Goal: Task Accomplishment & Management: Use online tool/utility

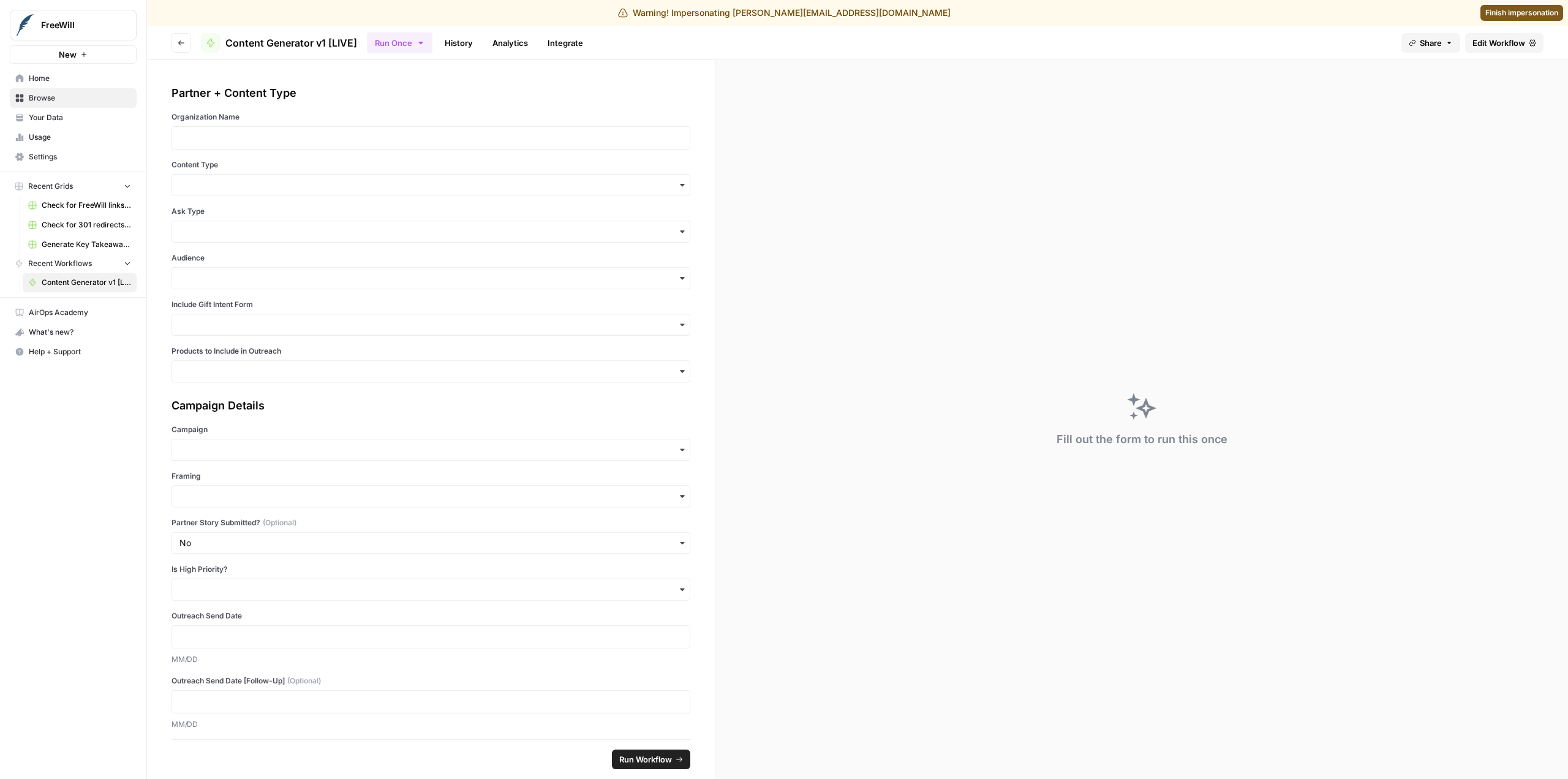
click at [1496, 35] on link "Edit Workflow" at bounding box center [1505, 42] width 79 height 20
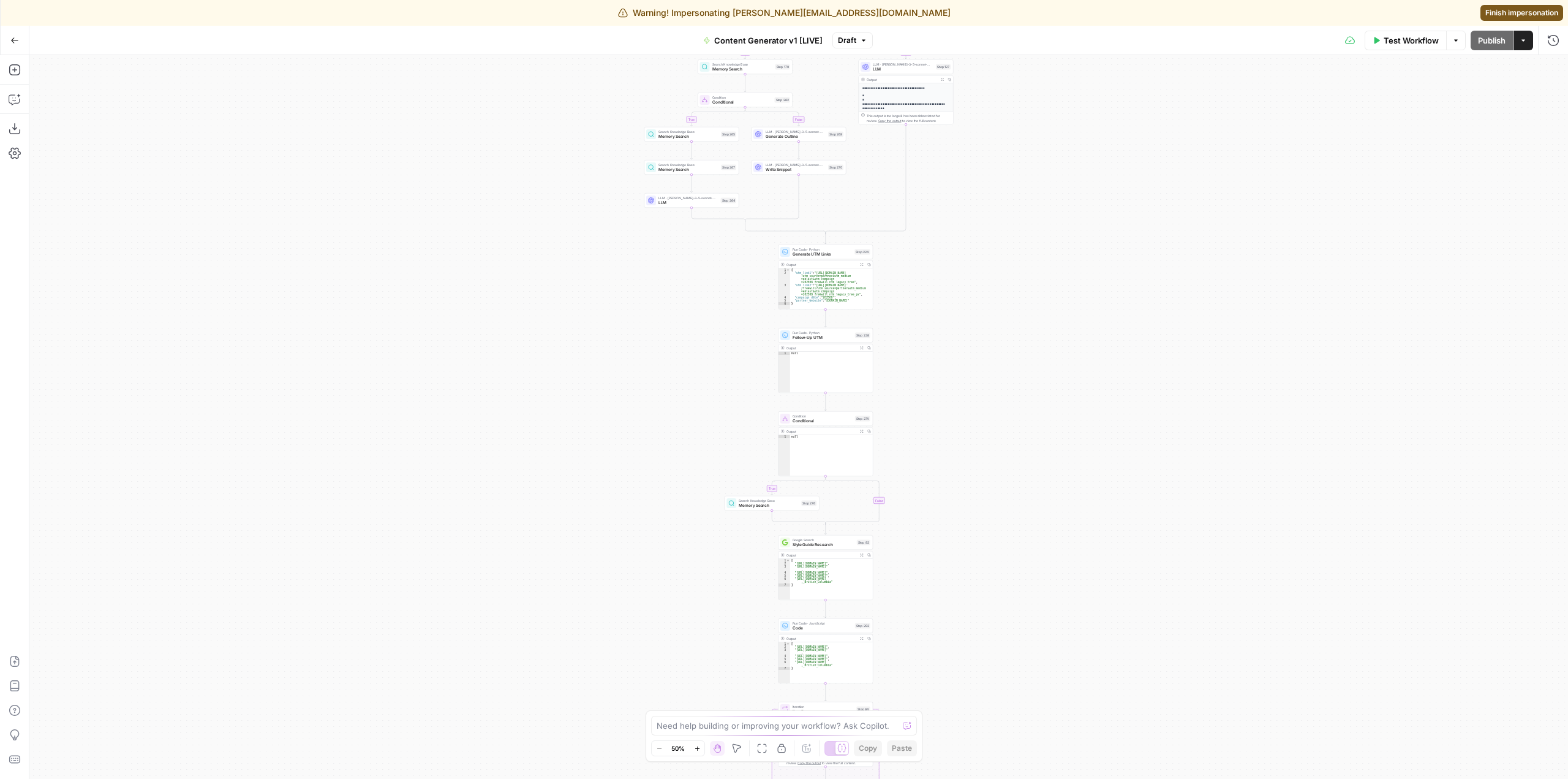
drag, startPoint x: 1011, startPoint y: 385, endPoint x: 992, endPoint y: 215, distance: 171.1
click at [986, 129] on div "true false true false true false true false true false true false Workflow Set …" at bounding box center [799, 417] width 1539 height 724
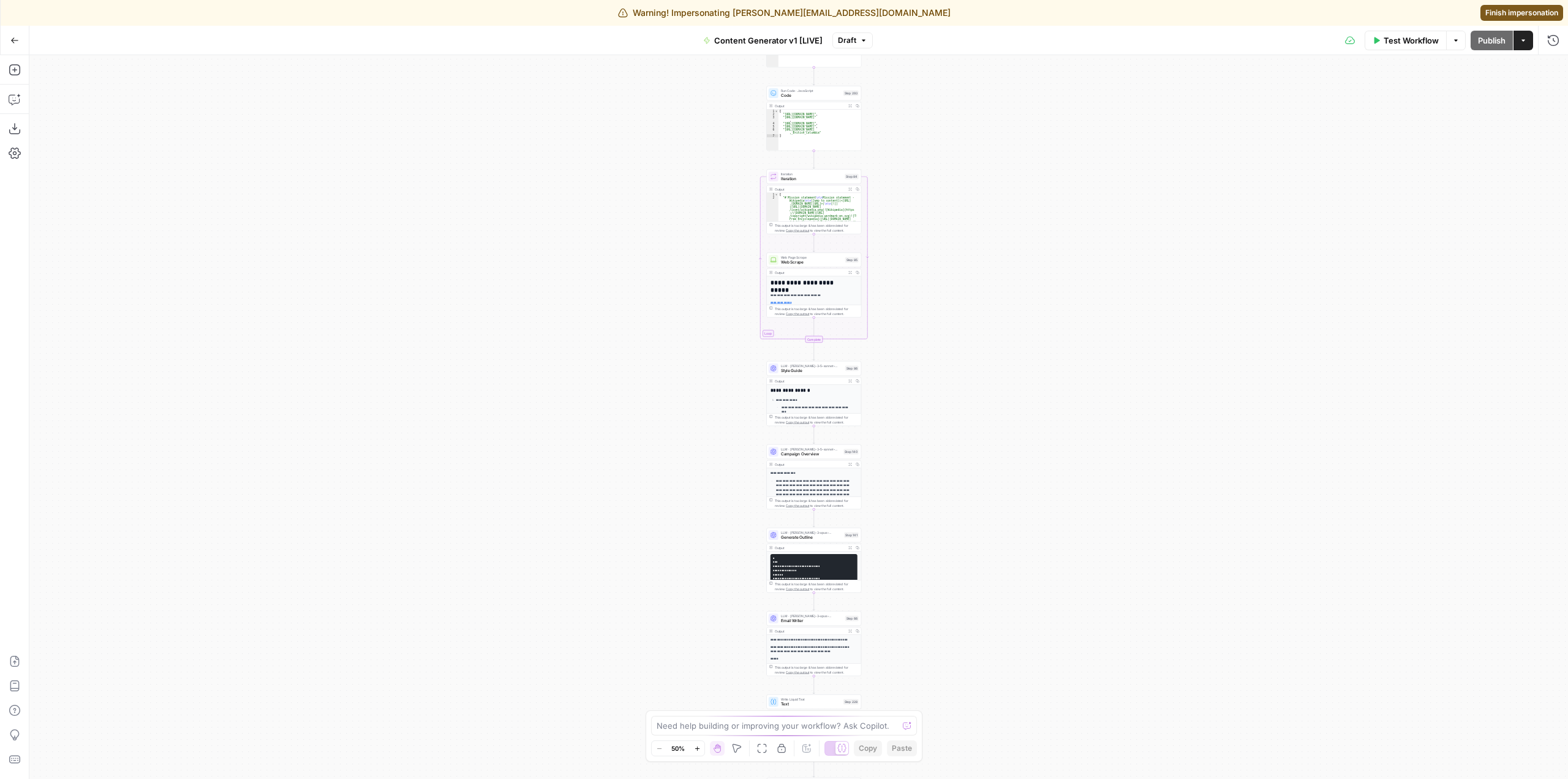
drag, startPoint x: 1018, startPoint y: 326, endPoint x: 1052, endPoint y: 163, distance: 166.5
click at [1033, 103] on div "true false true false true false true false true false true false Workflow Set …" at bounding box center [799, 417] width 1539 height 724
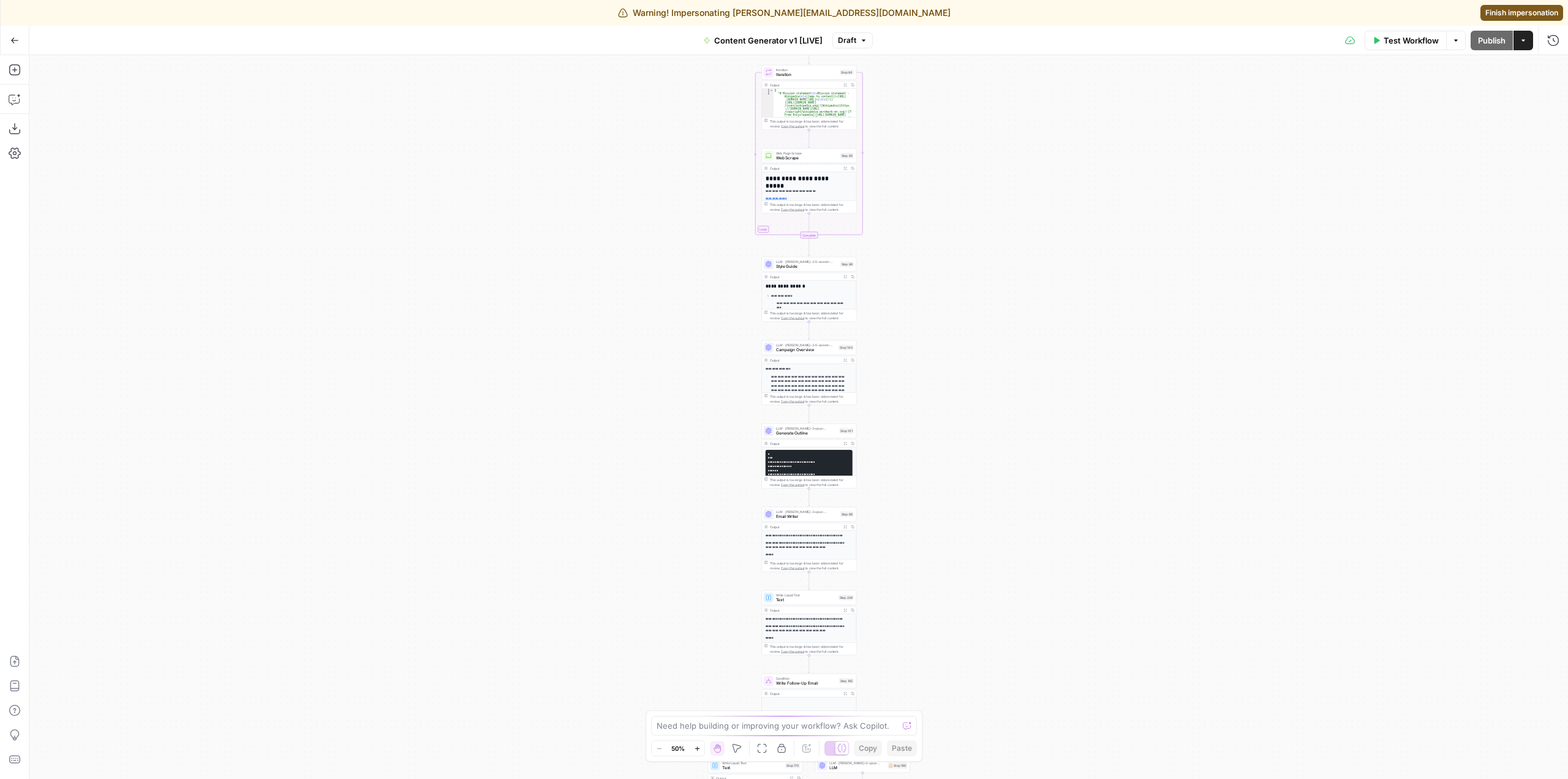
drag, startPoint x: 1025, startPoint y: 464, endPoint x: 1015, endPoint y: 318, distance: 146.3
click at [1015, 318] on div "true false true false true false true false true false true false Workflow Set …" at bounding box center [799, 417] width 1539 height 724
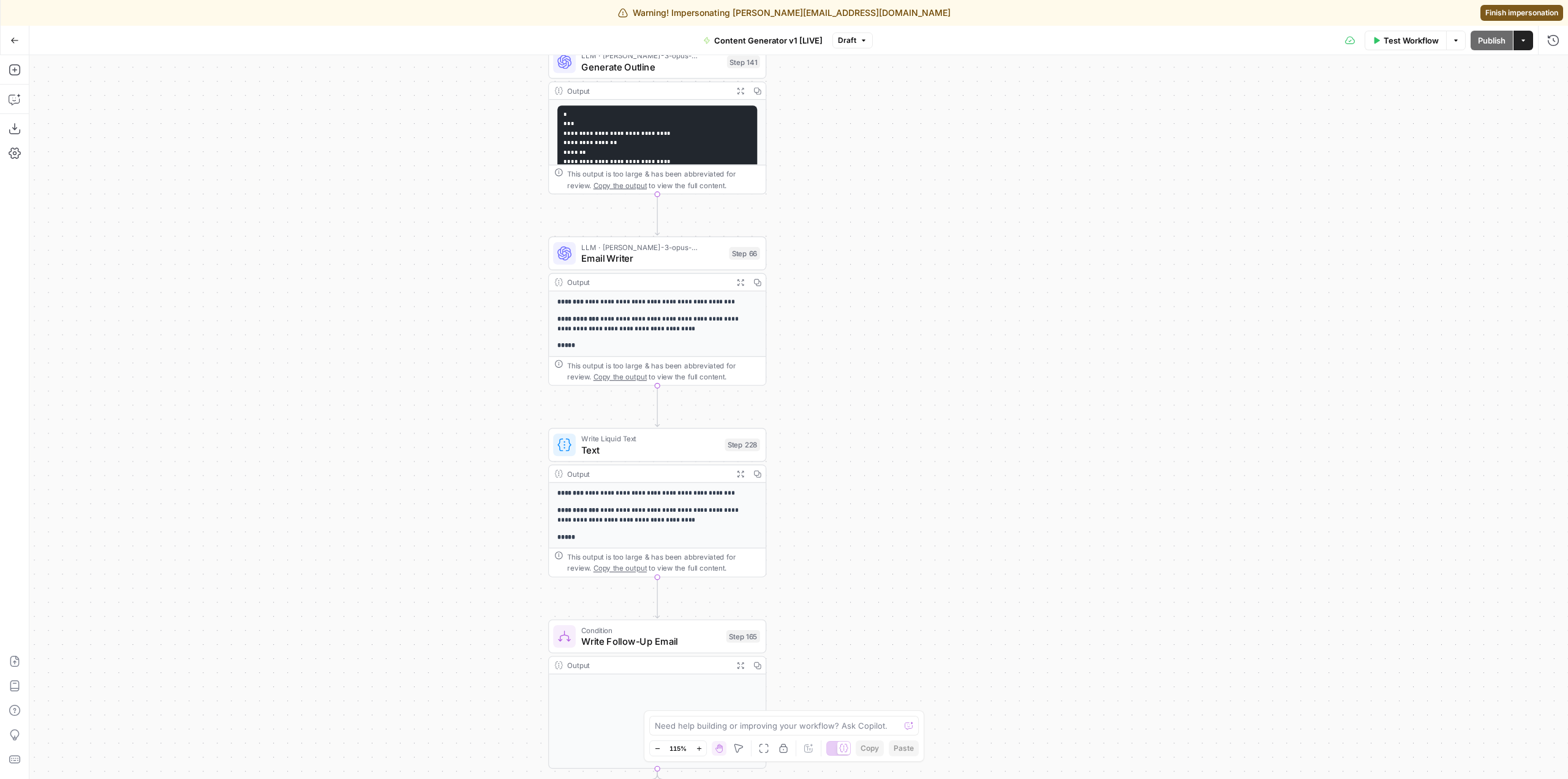
drag, startPoint x: 856, startPoint y: 494, endPoint x: 1048, endPoint y: 376, distance: 225.4
click at [1025, 30] on div "Go Back Content Generator v1 [LIVE] Draft Test Workflow Options Publish Actions…" at bounding box center [784, 401] width 1568 height 753
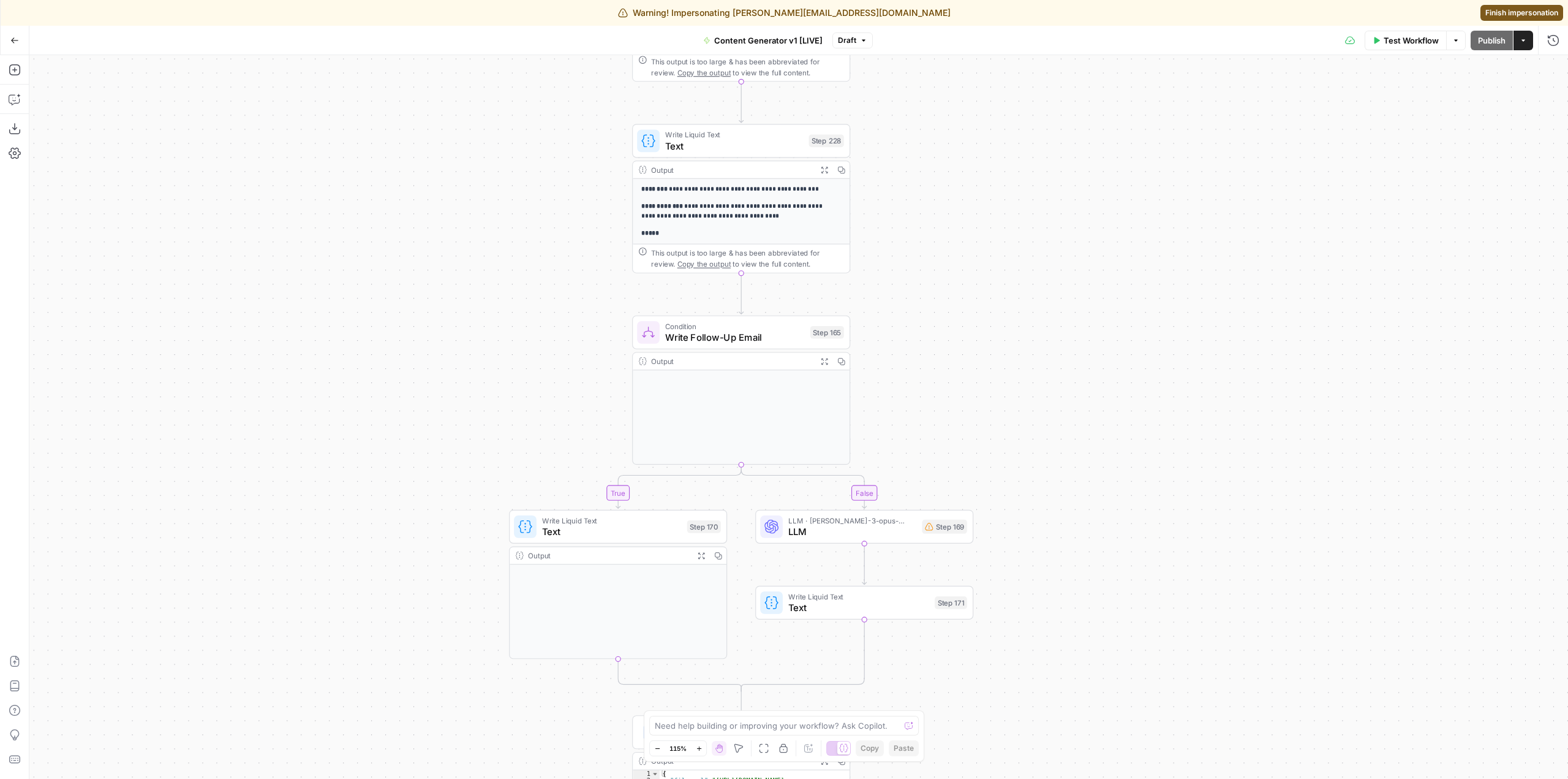
drag, startPoint x: 1048, startPoint y: 168, endPoint x: 1038, endPoint y: 149, distance: 21.5
click at [1032, 115] on div "true false true false true false true false true false true false Workflow Set …" at bounding box center [799, 417] width 1539 height 724
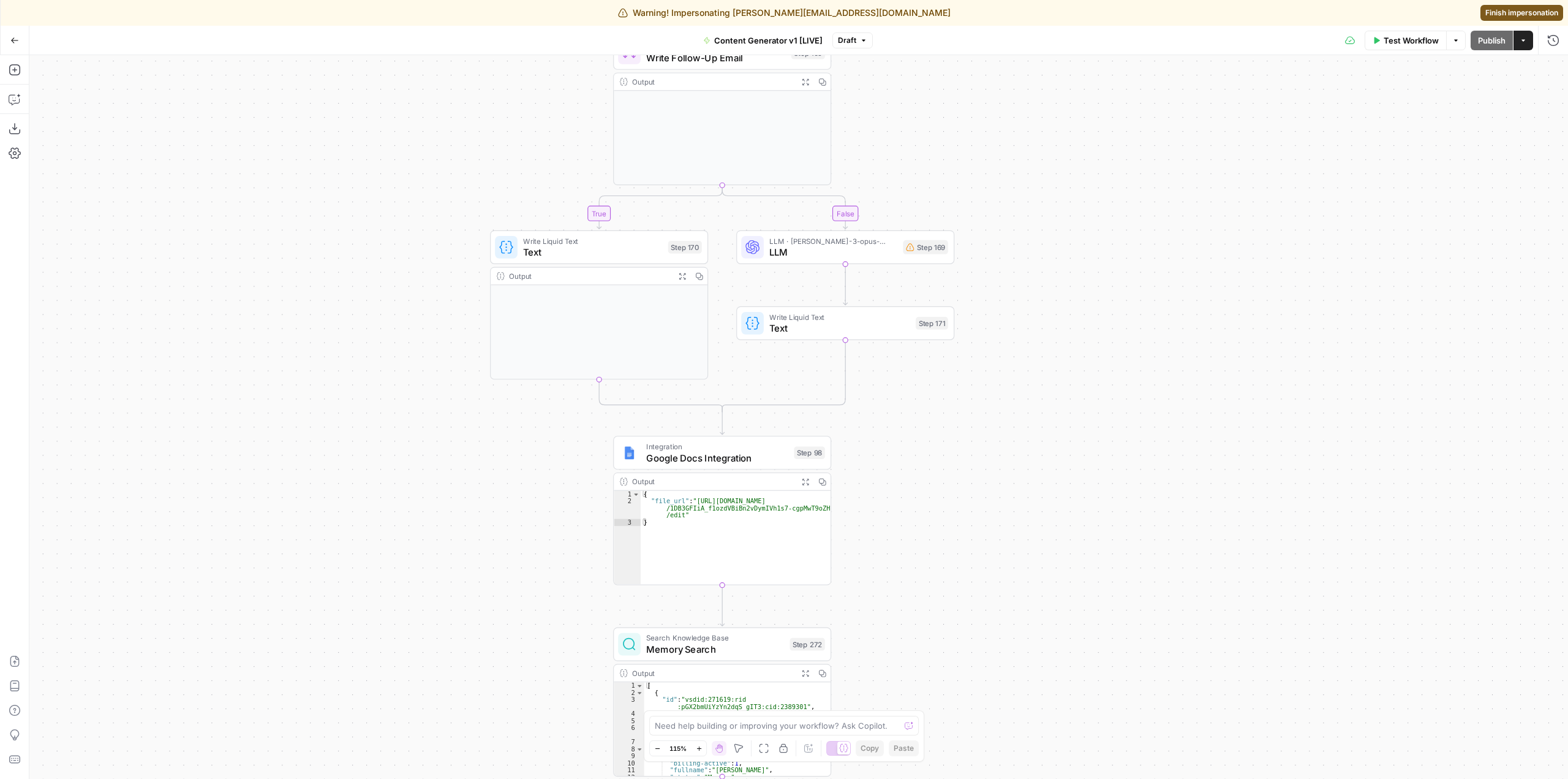
click at [1042, 377] on div "true false true false true false true false true false true false Workflow Set …" at bounding box center [799, 417] width 1539 height 724
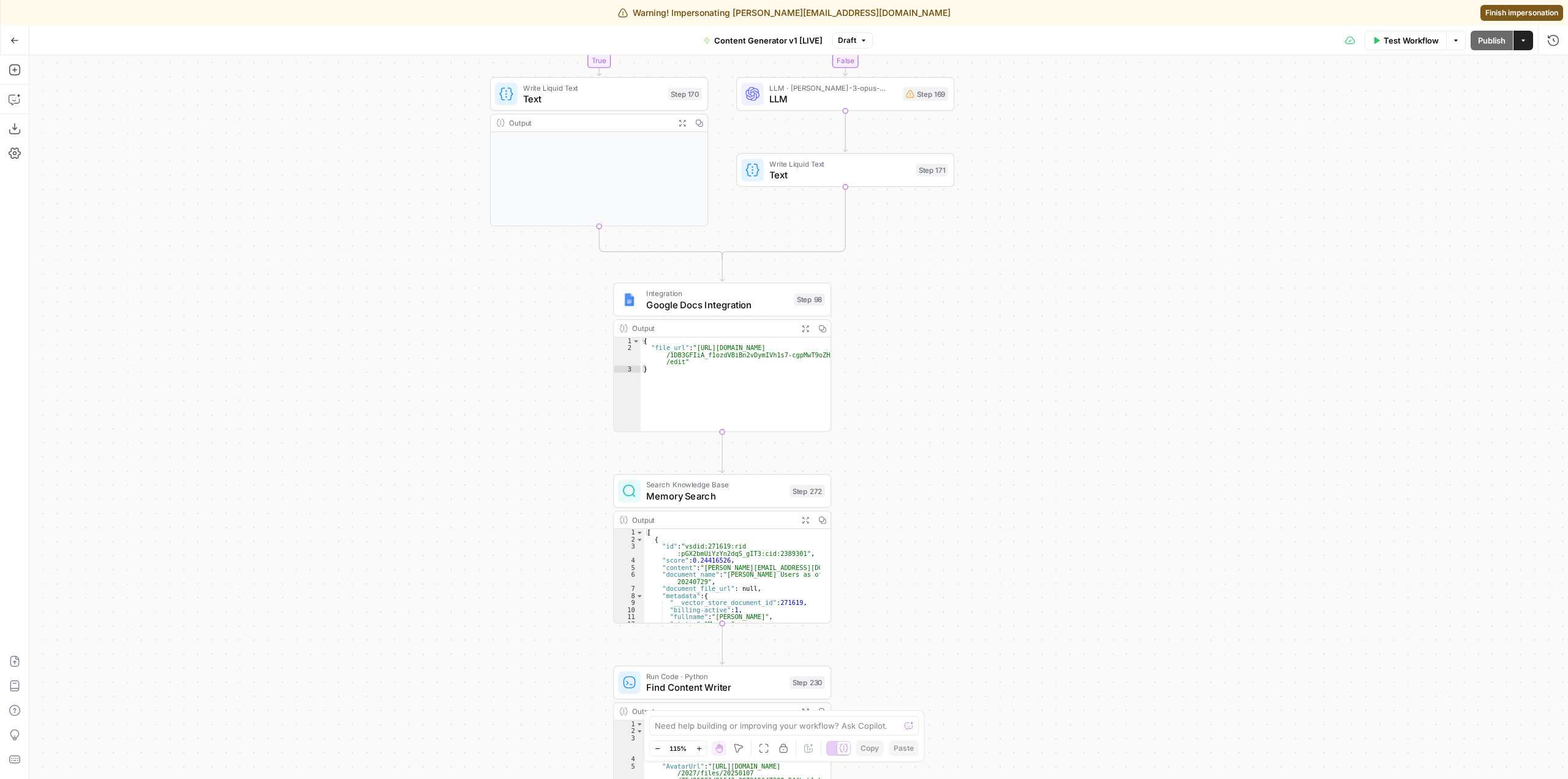
click at [781, 305] on span "Google Docs Integration" at bounding box center [718, 304] width 142 height 14
click at [1503, 41] on span "Test" at bounding box center [1509, 44] width 15 height 11
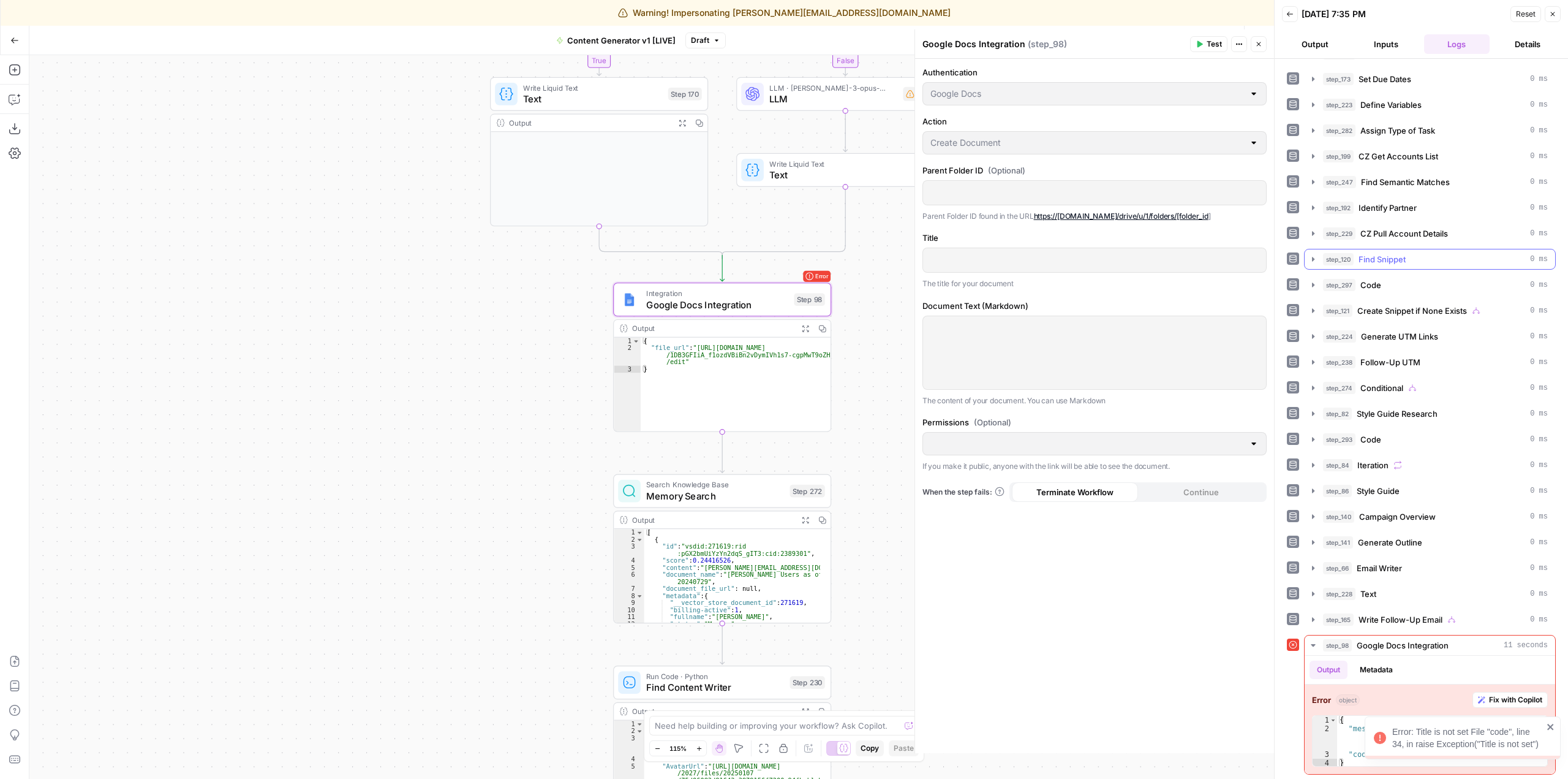
scroll to position [75, 0]
click at [1489, 701] on span "Fix with Copilot" at bounding box center [1516, 698] width 53 height 11
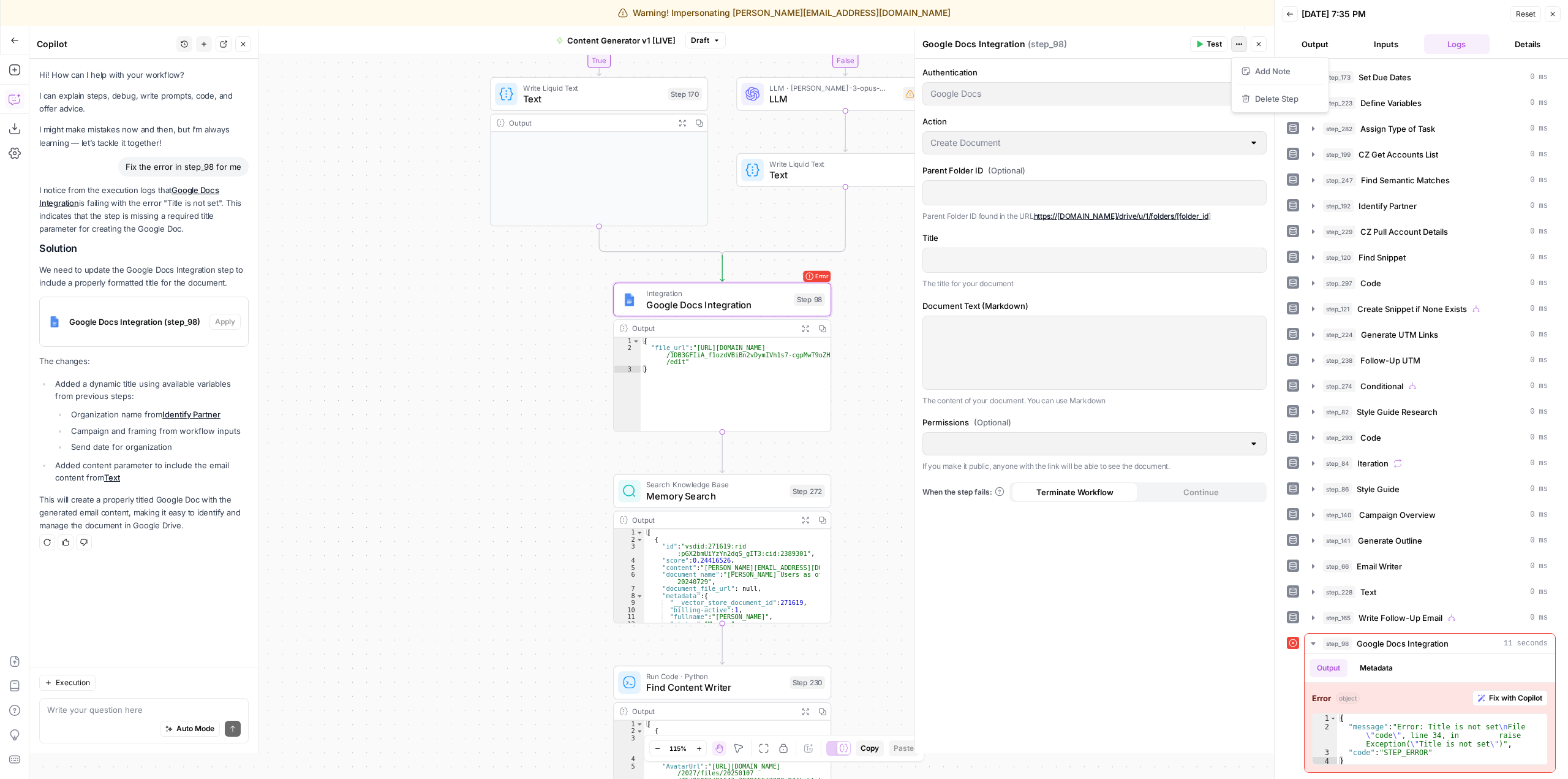
click at [1239, 43] on icon "button" at bounding box center [1239, 44] width 7 height 7
click at [1155, 67] on label "Authentication" at bounding box center [1094, 72] width 344 height 12
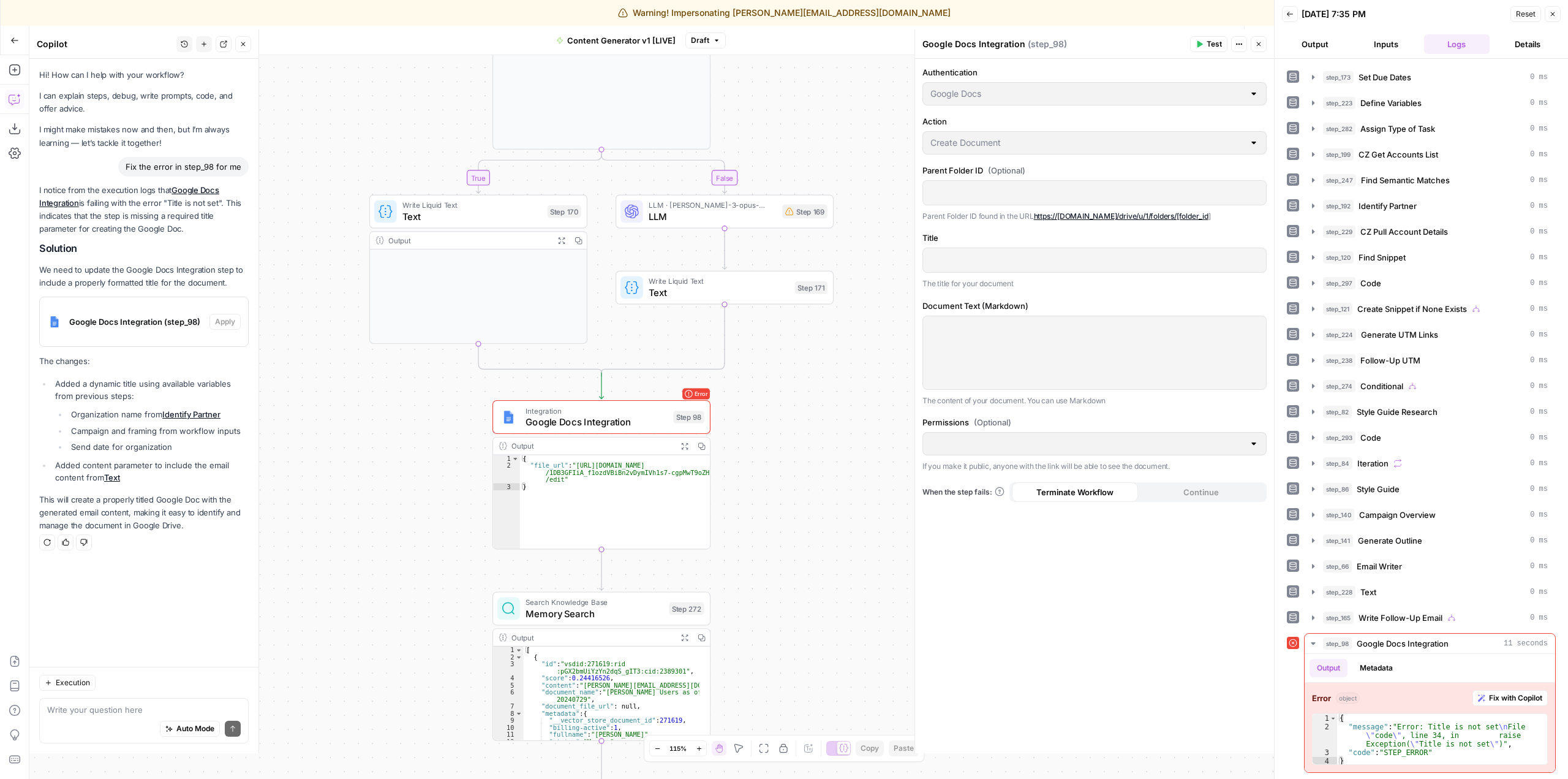
click at [1055, 256] on p at bounding box center [1095, 259] width 328 height 12
click at [171, 318] on span "Google Docs Integration (step_98)" at bounding box center [137, 322] width 135 height 12
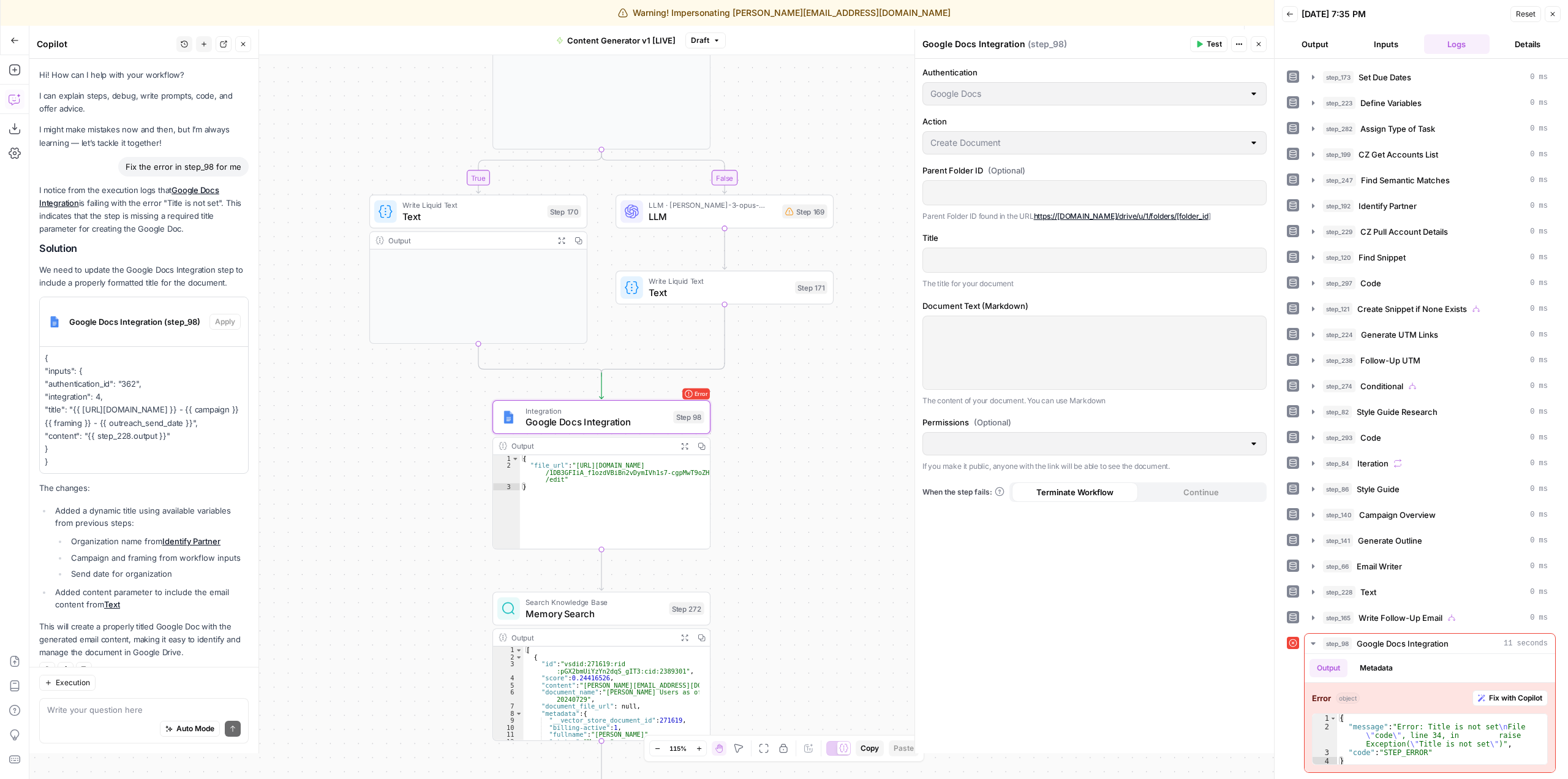
scroll to position [22, 0]
